Goal: Task Accomplishment & Management: Manage account settings

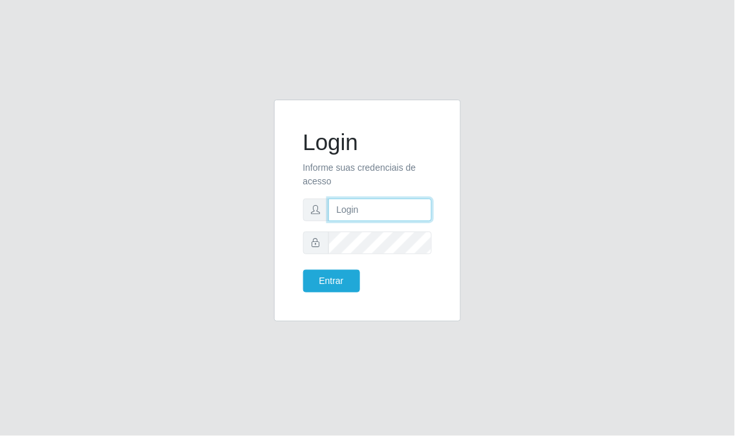
click at [358, 211] on input "text" at bounding box center [380, 209] width 104 height 23
type input "[PERSON_NAME]"
click at [303, 270] on button "Entrar" at bounding box center [331, 281] width 57 height 23
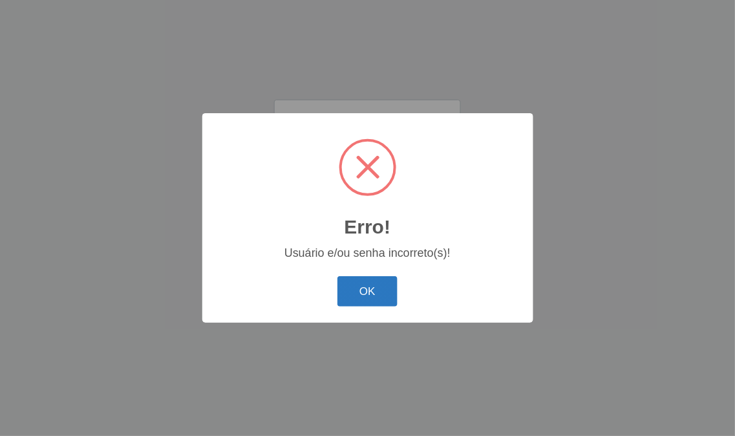
click at [377, 296] on button "OK" at bounding box center [367, 291] width 60 height 30
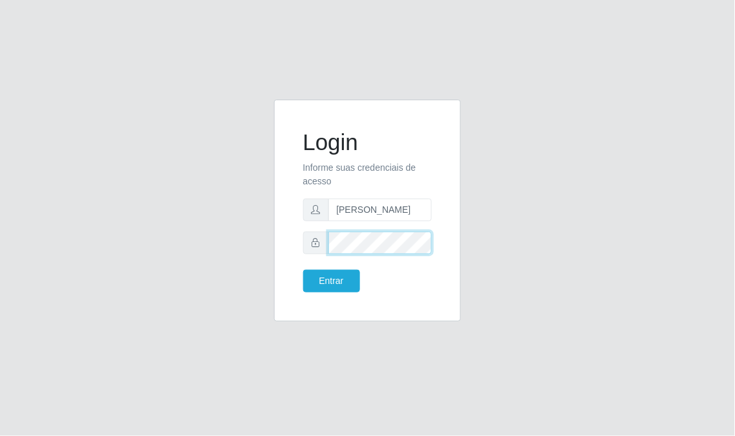
click at [272, 248] on div "Login Informe suas credenciais de acesso [PERSON_NAME]" at bounding box center [367, 218] width 207 height 237
drag, startPoint x: 393, startPoint y: 211, endPoint x: 242, endPoint y: 224, distance: 151.1
click at [240, 222] on div "Login Informe suas credenciais de acesso [PERSON_NAME]" at bounding box center [368, 218] width 621 height 237
click at [383, 213] on input "text" at bounding box center [380, 209] width 104 height 23
type input "[EMAIL_ADDRESS][DOMAIN_NAME]"
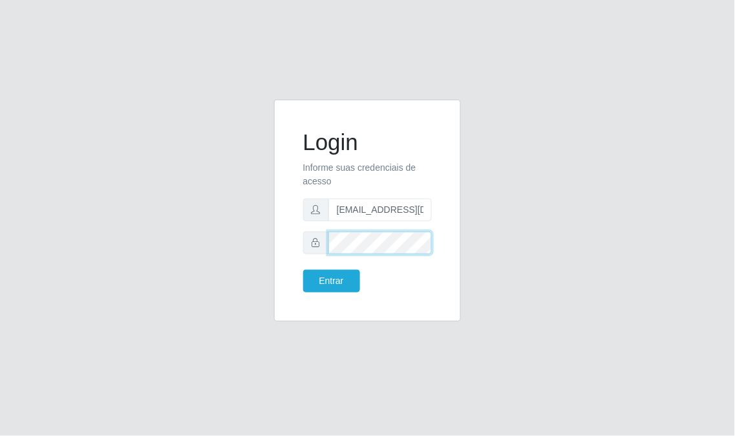
click at [303, 270] on button "Entrar" at bounding box center [331, 281] width 57 height 23
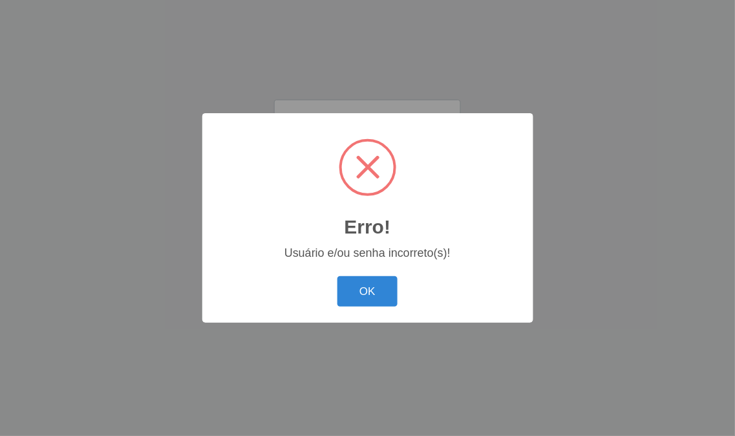
click at [328, 286] on div "OK Cancel" at bounding box center [367, 291] width 305 height 37
click at [357, 286] on button "OK" at bounding box center [367, 291] width 60 height 30
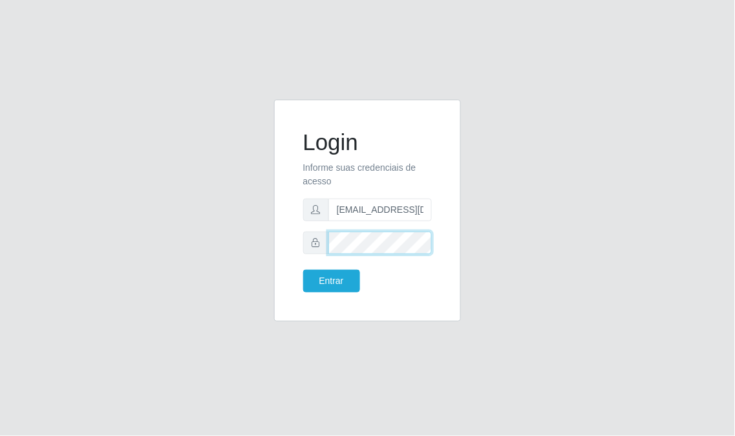
click at [257, 255] on div "Login Informe suas credenciais de acesso [EMAIL_ADDRESS][DOMAIN_NAME] Entrar" at bounding box center [368, 218] width 621 height 237
